Goal: Task Accomplishment & Management: Use online tool/utility

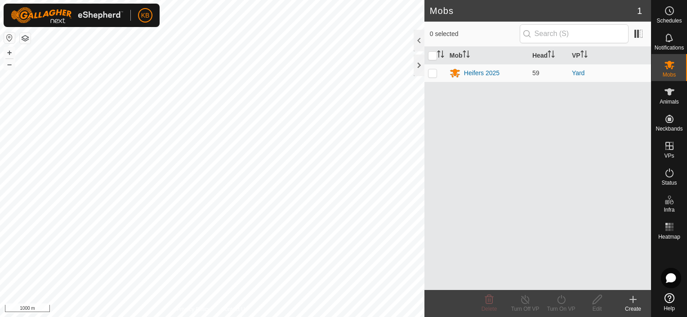
click at [437, 286] on div "Mobs 1 0 selected Mob Head VP Heifers 2025 59 Yard Delete Turn Off VP Turn On V…" at bounding box center [325, 158] width 651 height 317
click at [635, 310] on div "Create" at bounding box center [633, 308] width 36 height 8
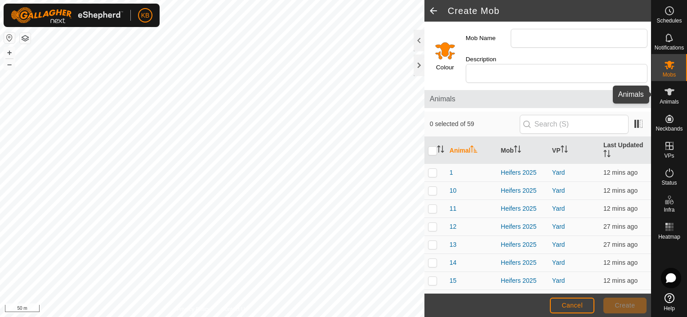
click at [672, 100] on span "Animals" at bounding box center [669, 101] width 19 height 5
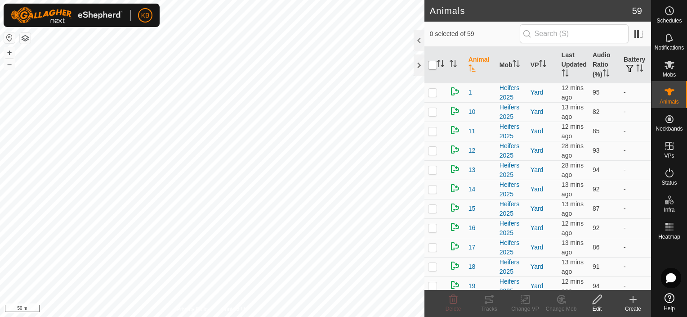
click at [435, 64] on input "checkbox" at bounding box center [432, 65] width 9 height 9
checkbox input "true"
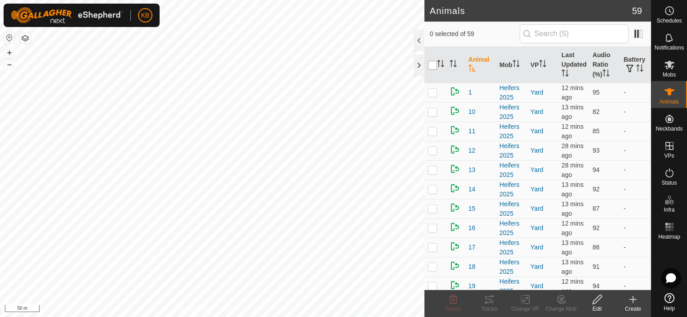
checkbox input "true"
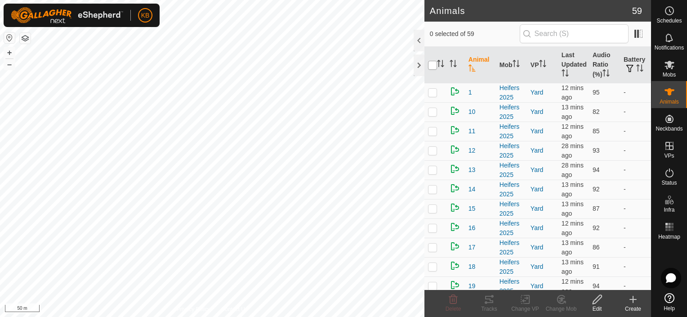
checkbox input "true"
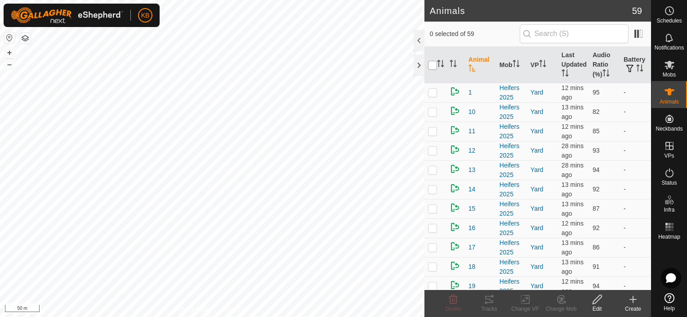
checkbox input "true"
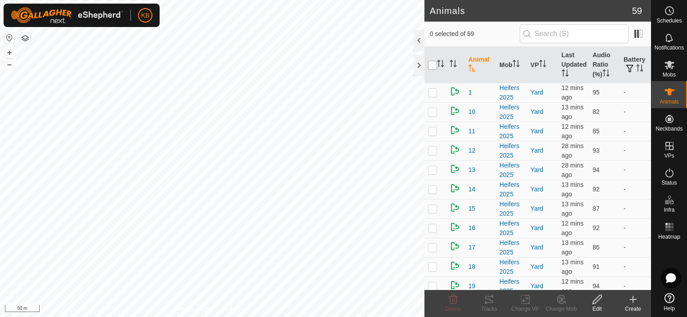
checkbox input "true"
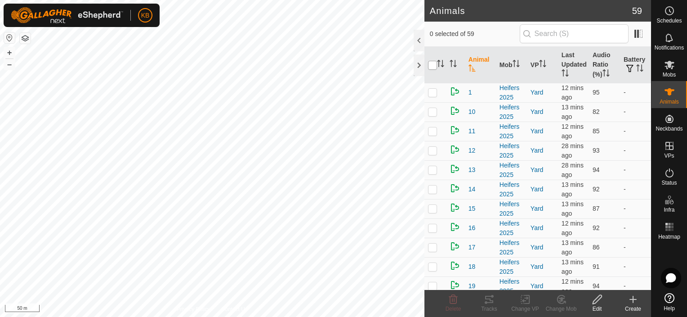
checkbox input "true"
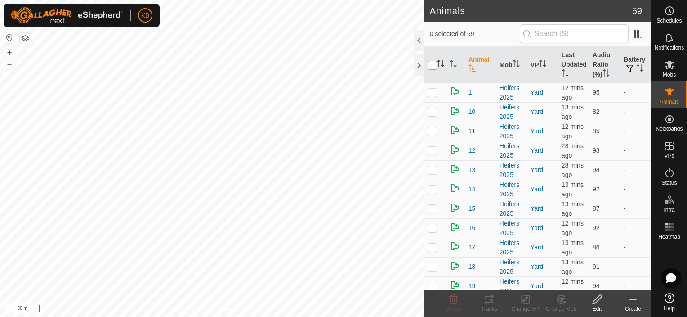
checkbox input "true"
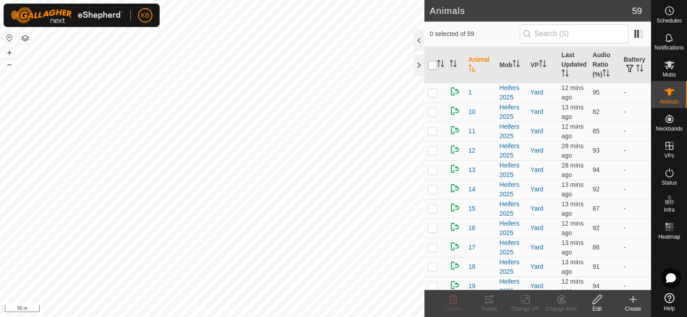
checkbox input "true"
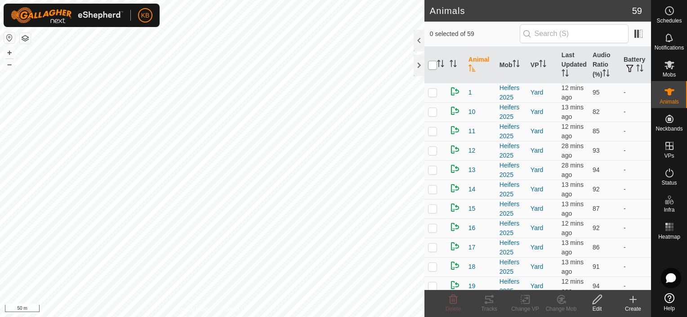
checkbox input "true"
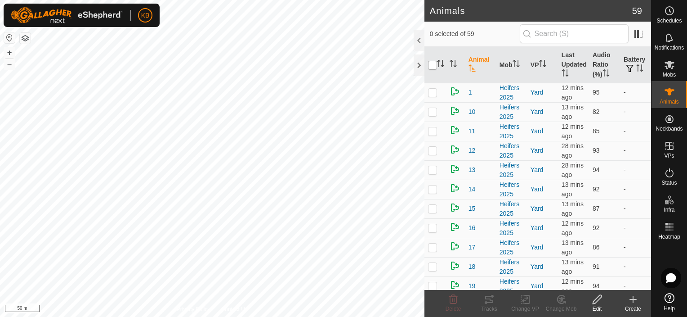
checkbox input "true"
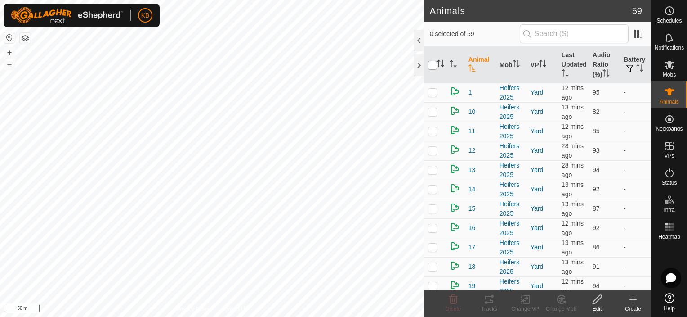
checkbox input "true"
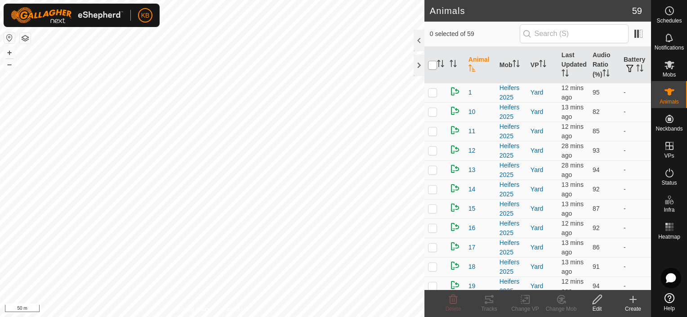
checkbox input "true"
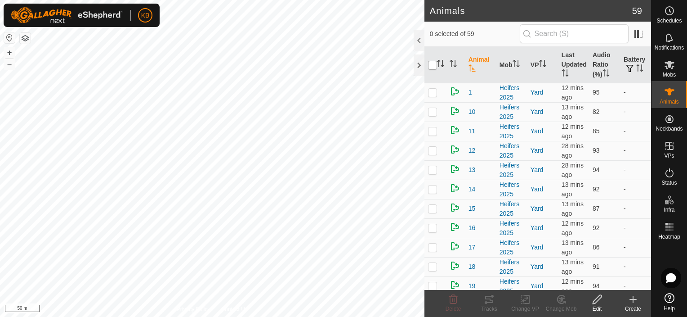
checkbox input "true"
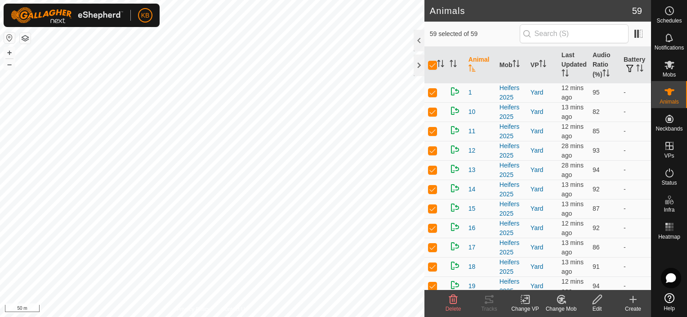
click at [526, 302] on icon at bounding box center [525, 299] width 11 height 11
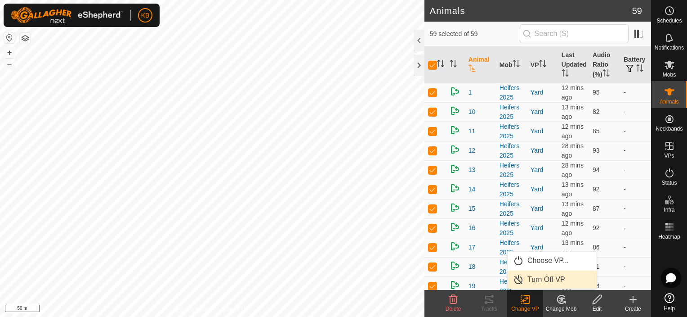
click at [533, 275] on link "Turn Off VP" at bounding box center [552, 279] width 89 height 18
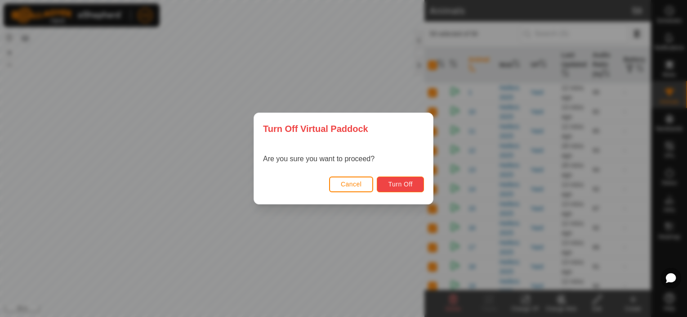
click at [394, 186] on span "Turn Off" at bounding box center [400, 183] width 25 height 7
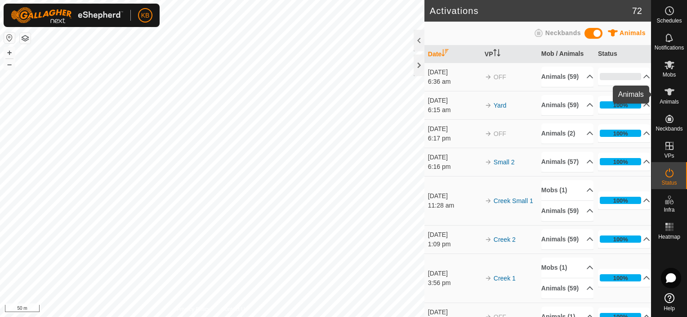
click at [669, 94] on icon at bounding box center [670, 91] width 10 height 7
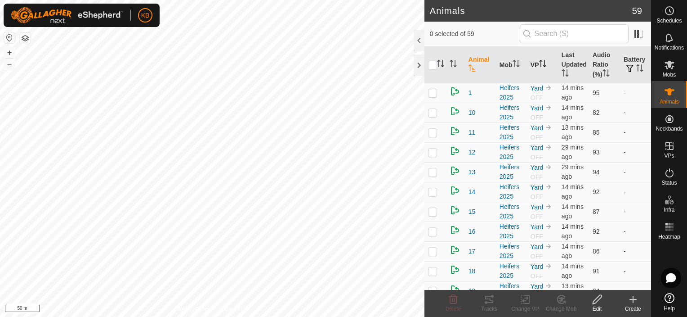
click at [545, 68] on th "VP" at bounding box center [542, 65] width 31 height 36
